Goal: Transaction & Acquisition: Purchase product/service

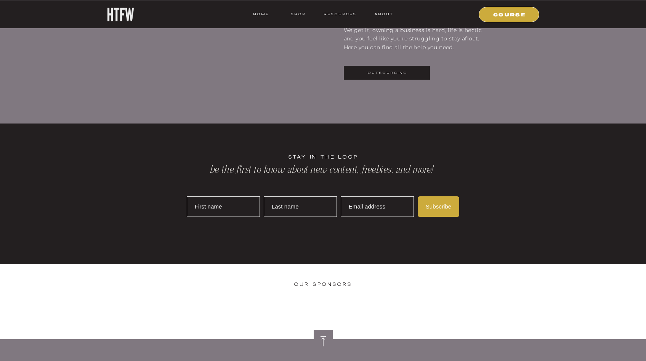
scroll to position [2126, 0]
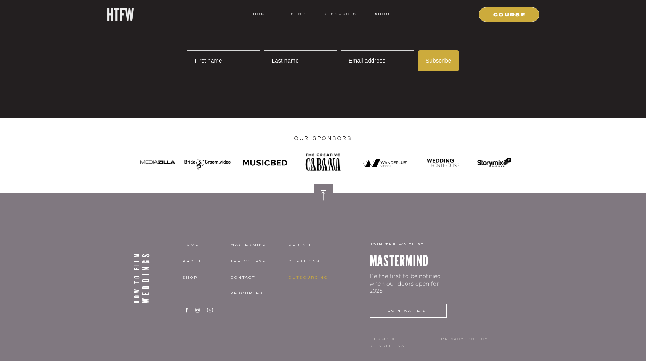
click at [316, 278] on nav "Outsourcing" at bounding box center [315, 277] width 54 height 7
click at [196, 279] on nav "shop" at bounding box center [210, 277] width 54 height 7
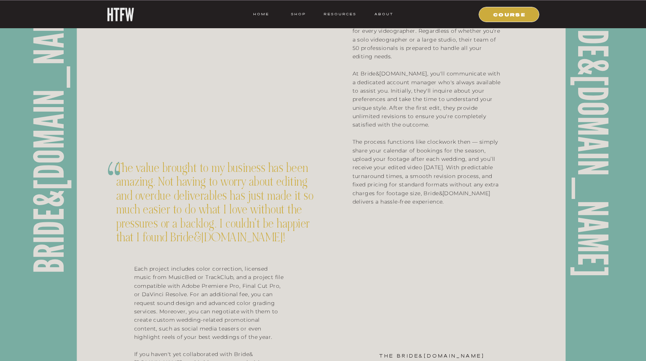
scroll to position [326, 0]
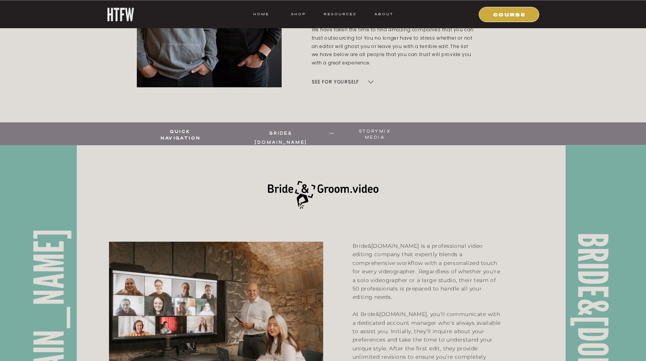
click at [333, 191] on div at bounding box center [323, 194] width 111 height 59
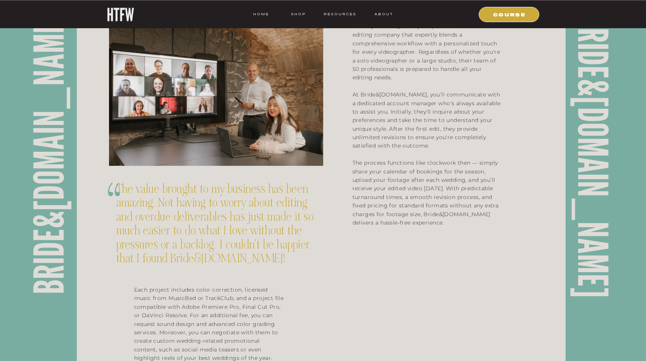
scroll to position [0, 0]
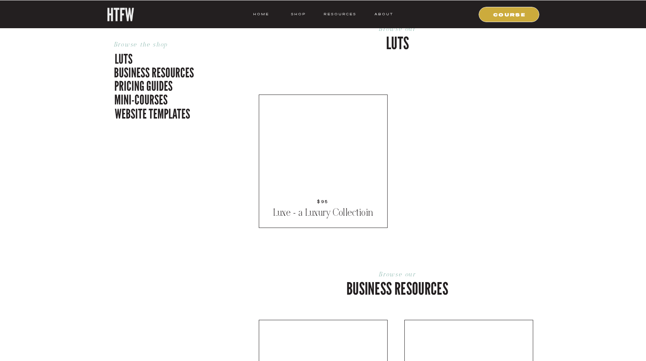
scroll to position [275, 0]
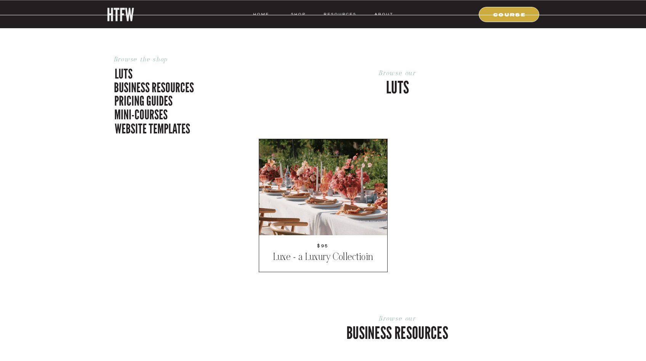
click at [129, 77] on p "luts" at bounding box center [153, 72] width 77 height 16
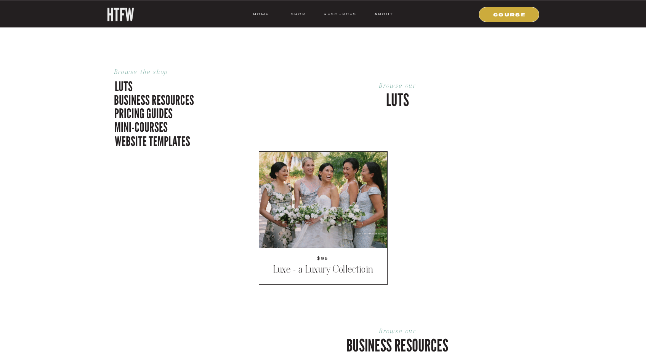
scroll to position [262, 0]
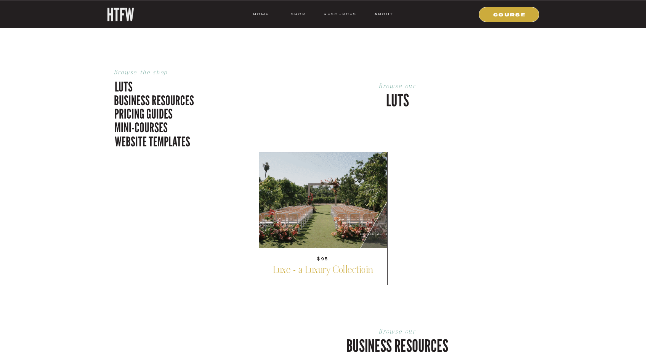
click at [347, 264] on p "Luxe - a Luxury Collectioin" at bounding box center [323, 270] width 110 height 13
